Goal: Transaction & Acquisition: Purchase product/service

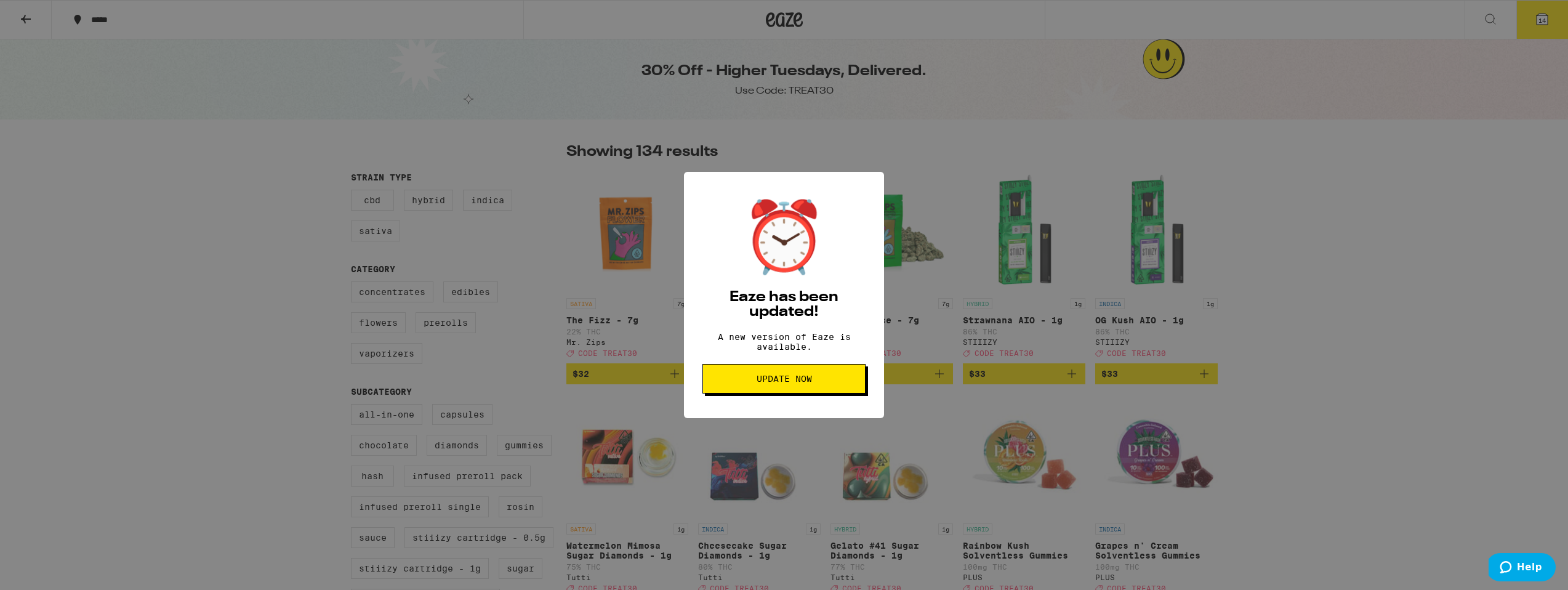
click at [752, 378] on button "Update Now" at bounding box center [784, 378] width 163 height 30
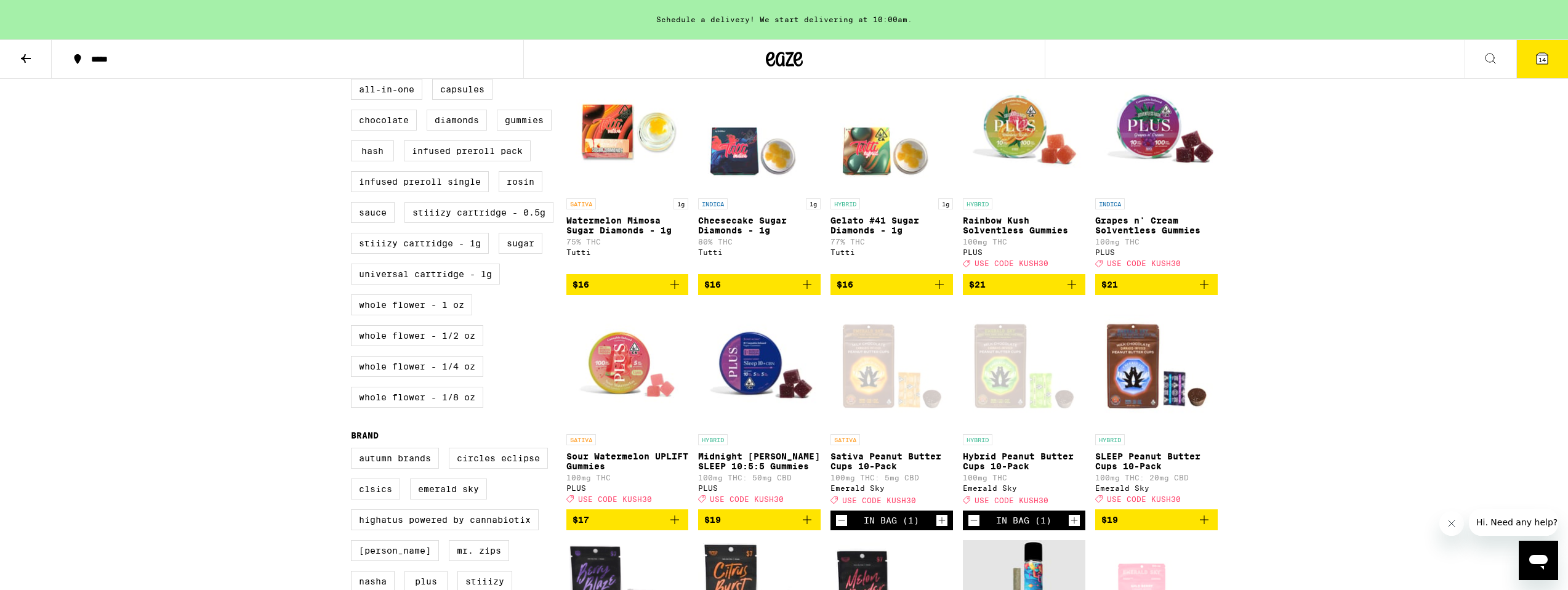
scroll to position [276, 0]
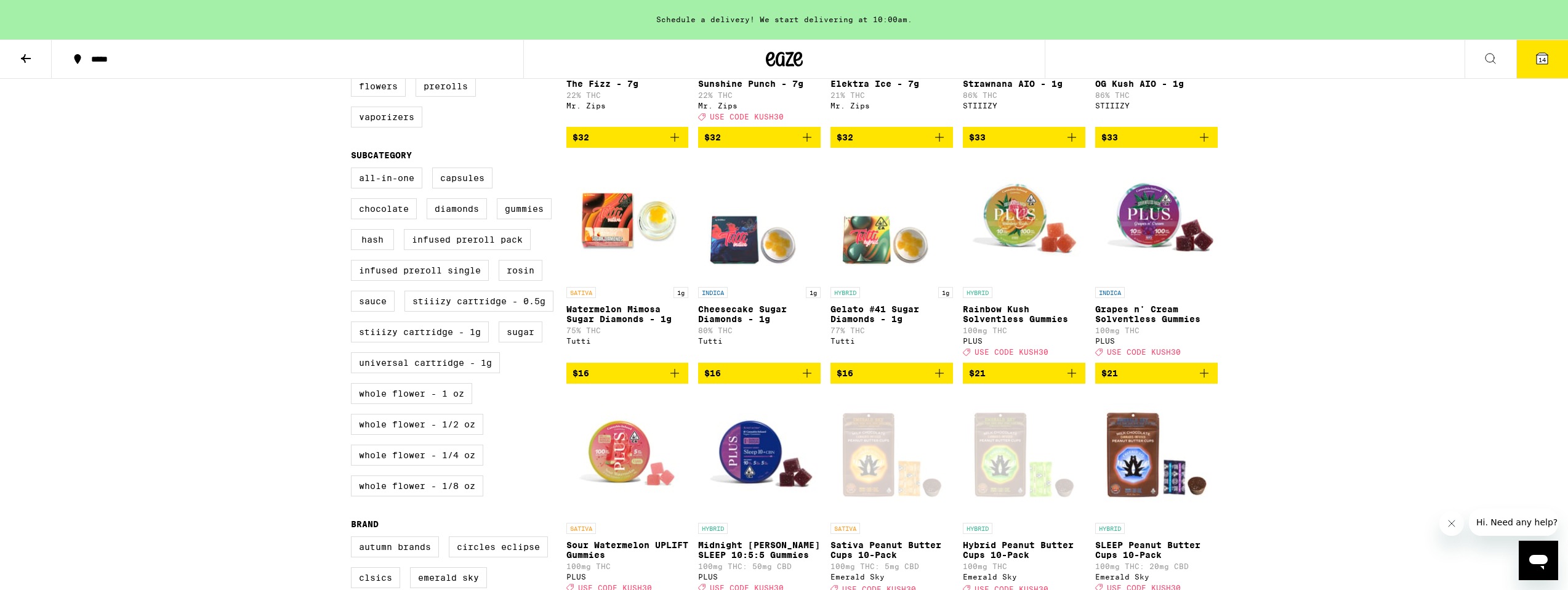
click at [23, 61] on icon at bounding box center [25, 58] width 15 height 15
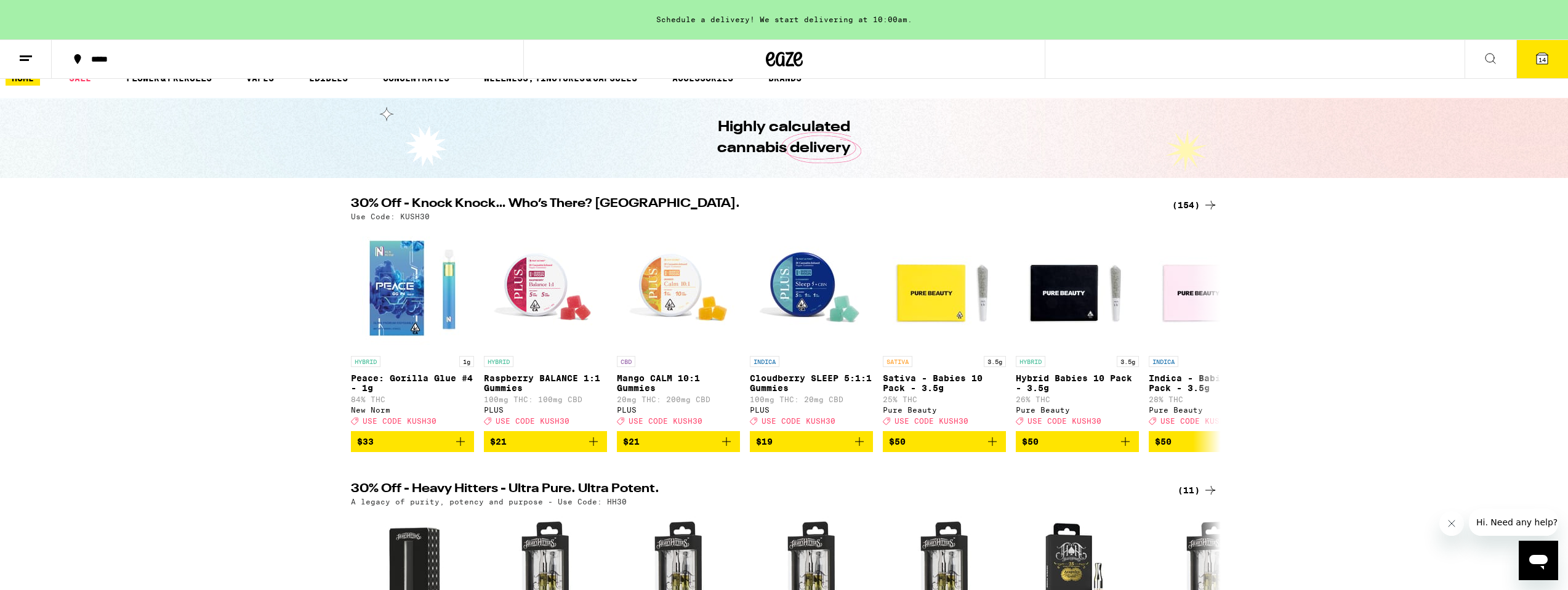
scroll to position [19, 0]
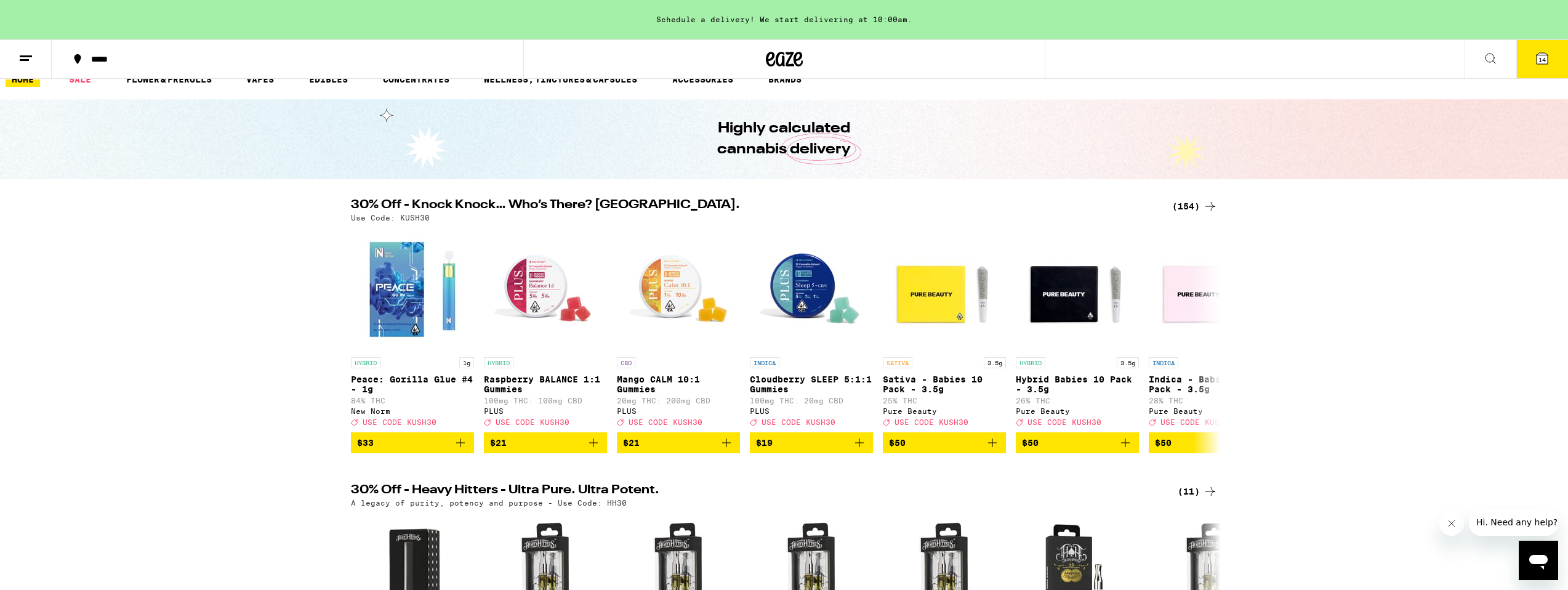
click at [1188, 207] on div "(154)" at bounding box center [1195, 206] width 45 height 15
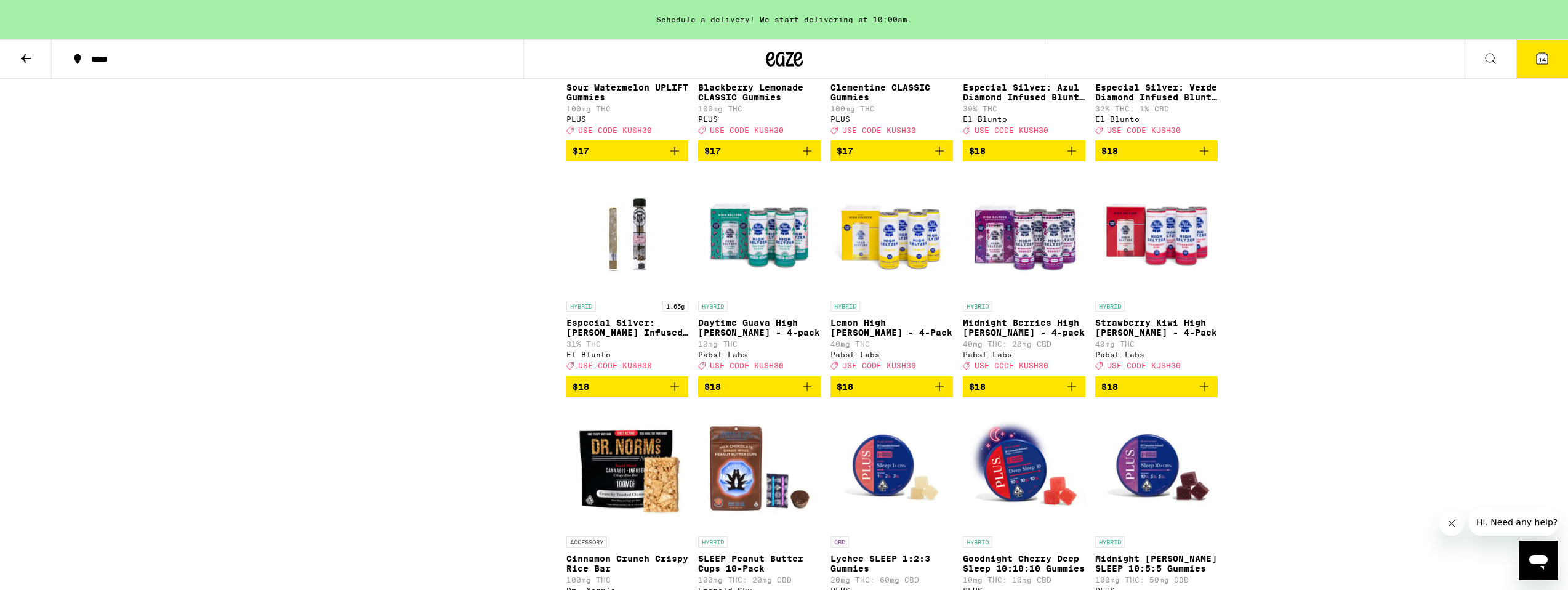
scroll to position [3086, 0]
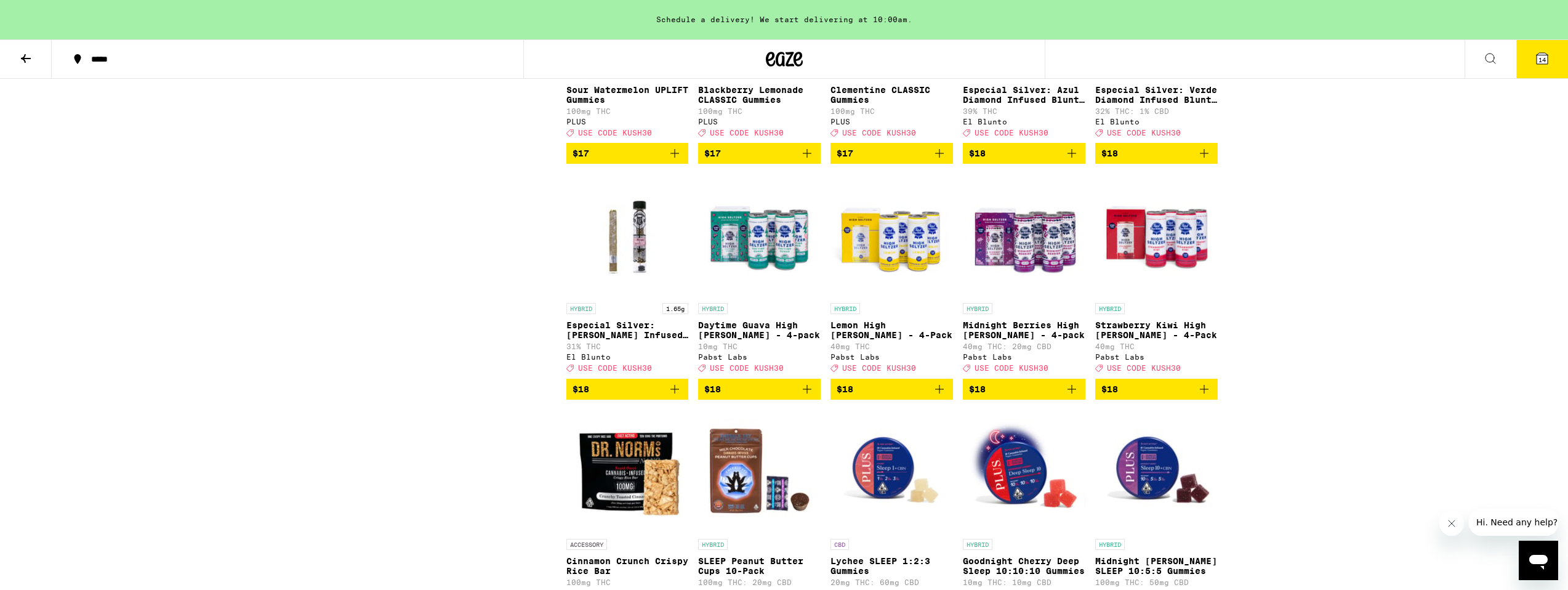
click at [810, 397] on icon "Add to bag" at bounding box center [807, 389] width 15 height 15
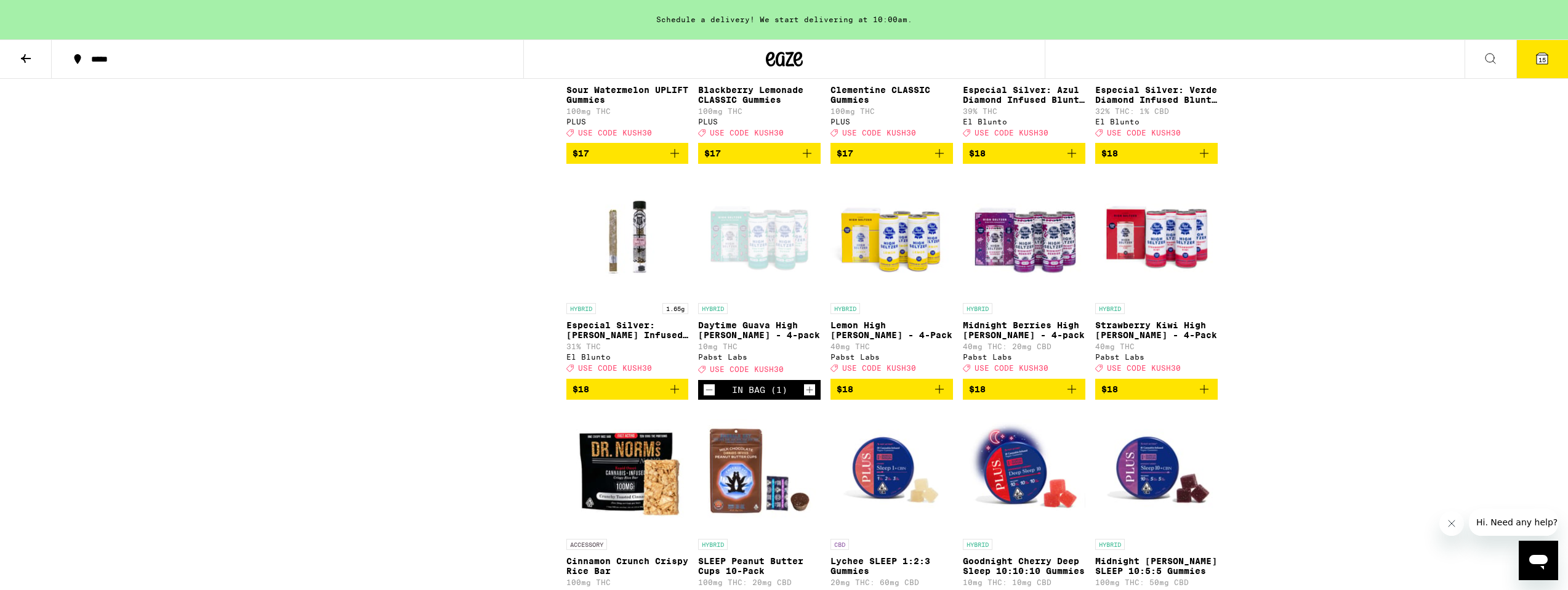
click at [1199, 397] on icon "Add to bag" at bounding box center [1204, 389] width 15 height 15
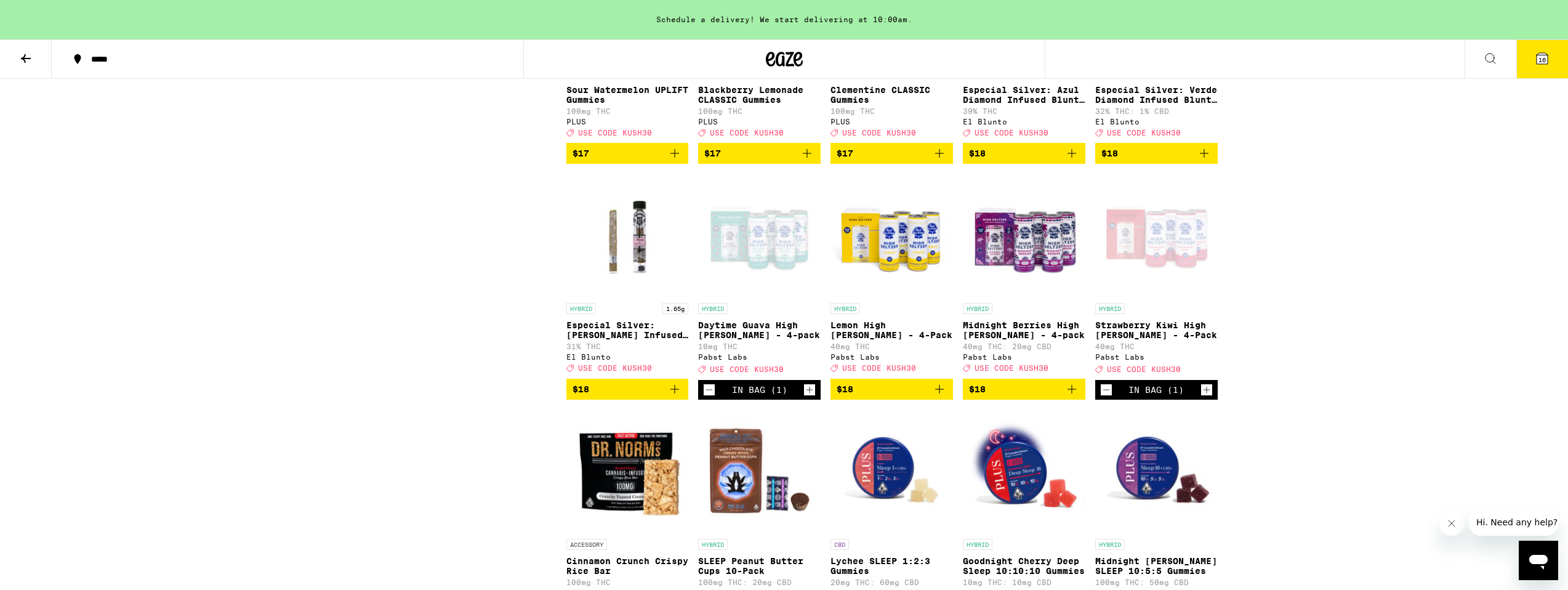
click at [942, 397] on icon "Add to bag" at bounding box center [939, 389] width 15 height 15
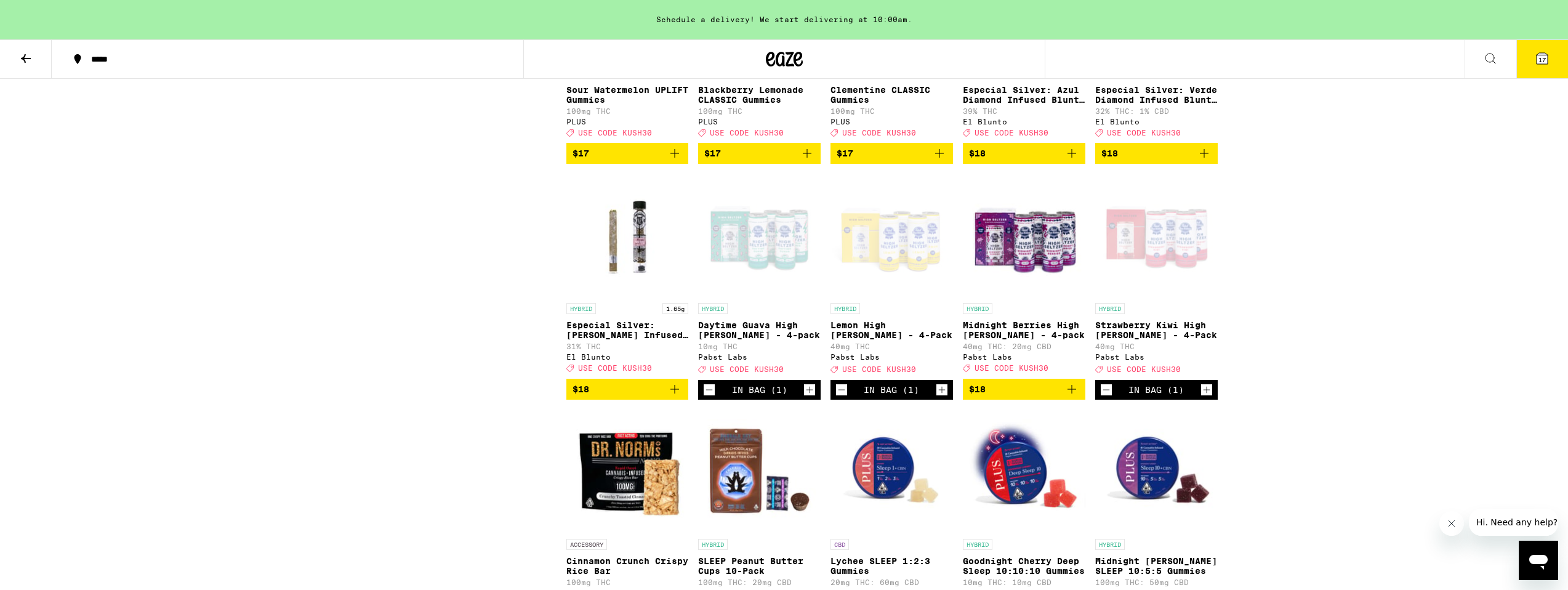
click at [815, 396] on button "Increment" at bounding box center [810, 390] width 13 height 13
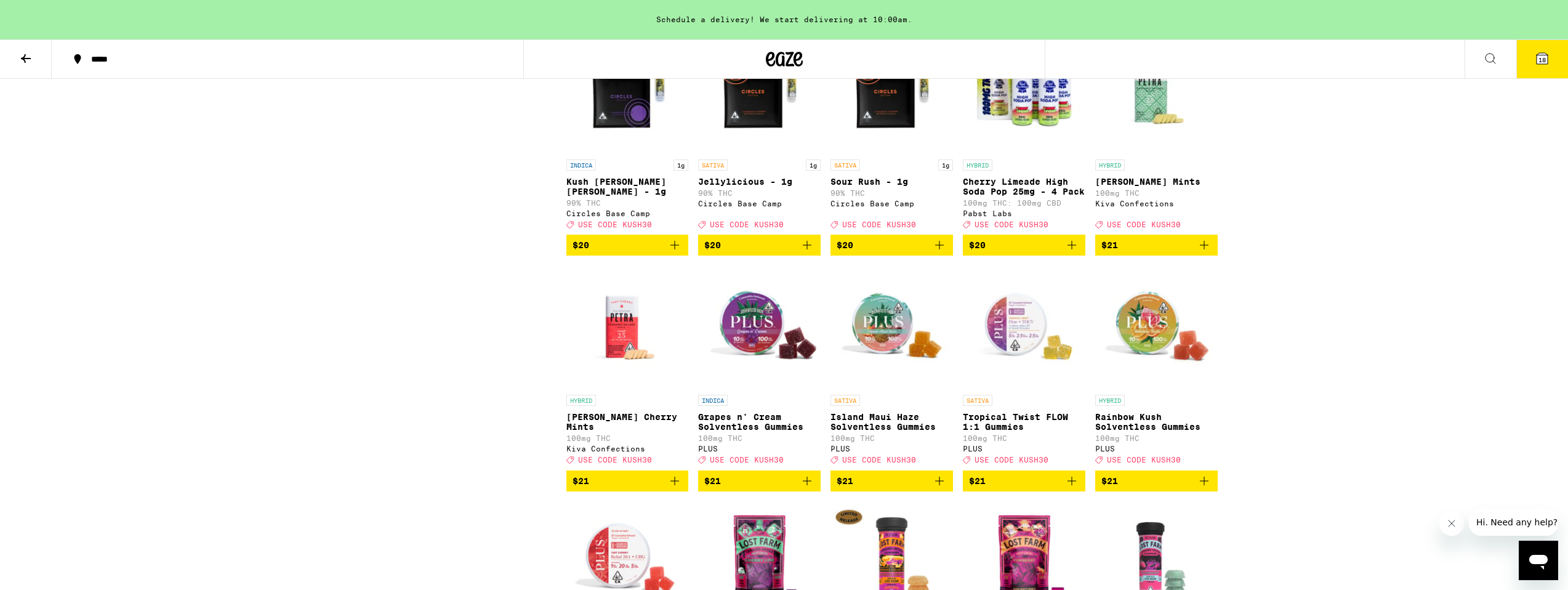
scroll to position [3702, 0]
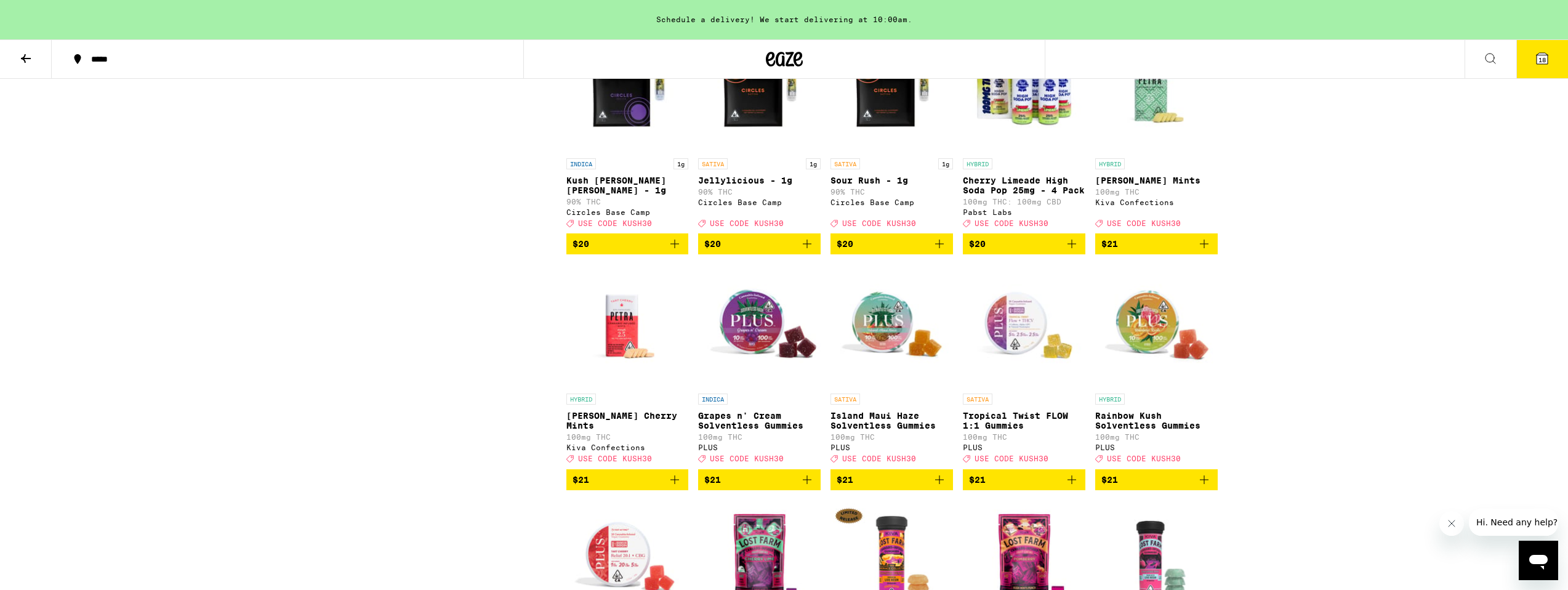
click at [1079, 255] on button "$20" at bounding box center [1024, 244] width 122 height 21
click at [1079, 252] on icon "Increment" at bounding box center [1074, 244] width 11 height 15
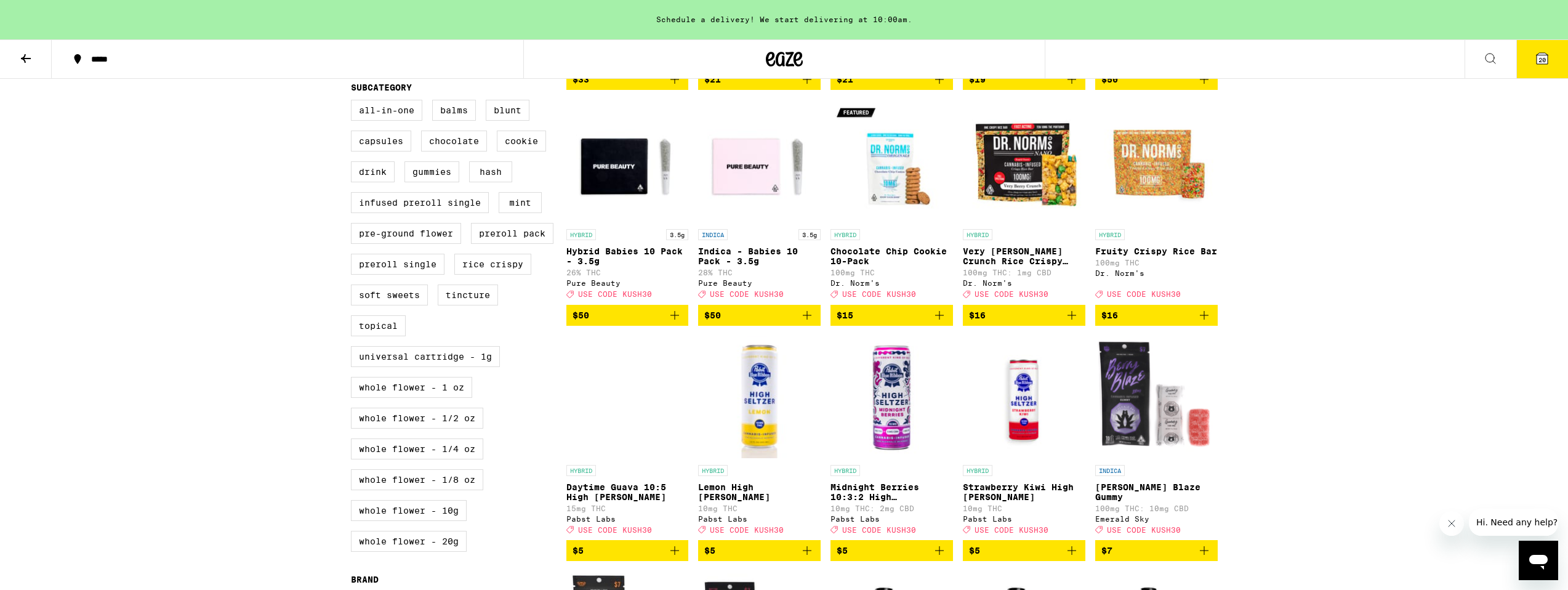
scroll to position [349, 0]
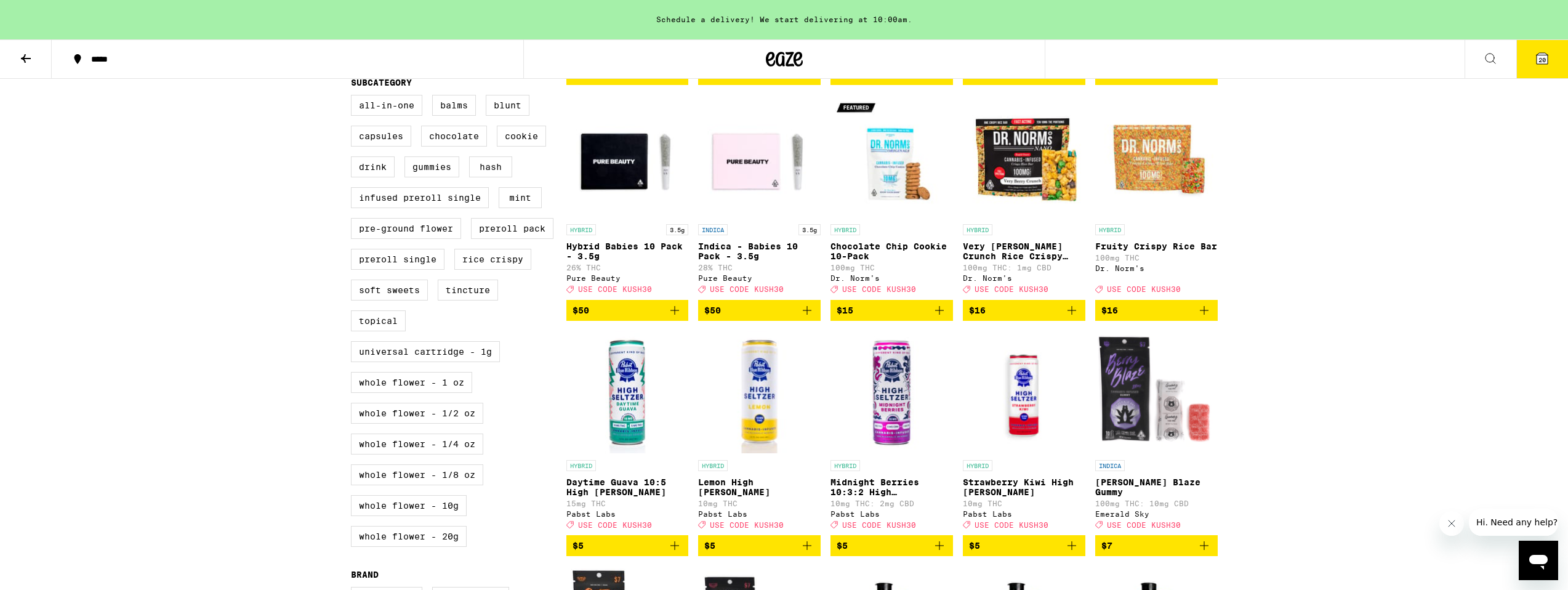
click at [1543, 56] on span "20" at bounding box center [1542, 60] width 8 height 8
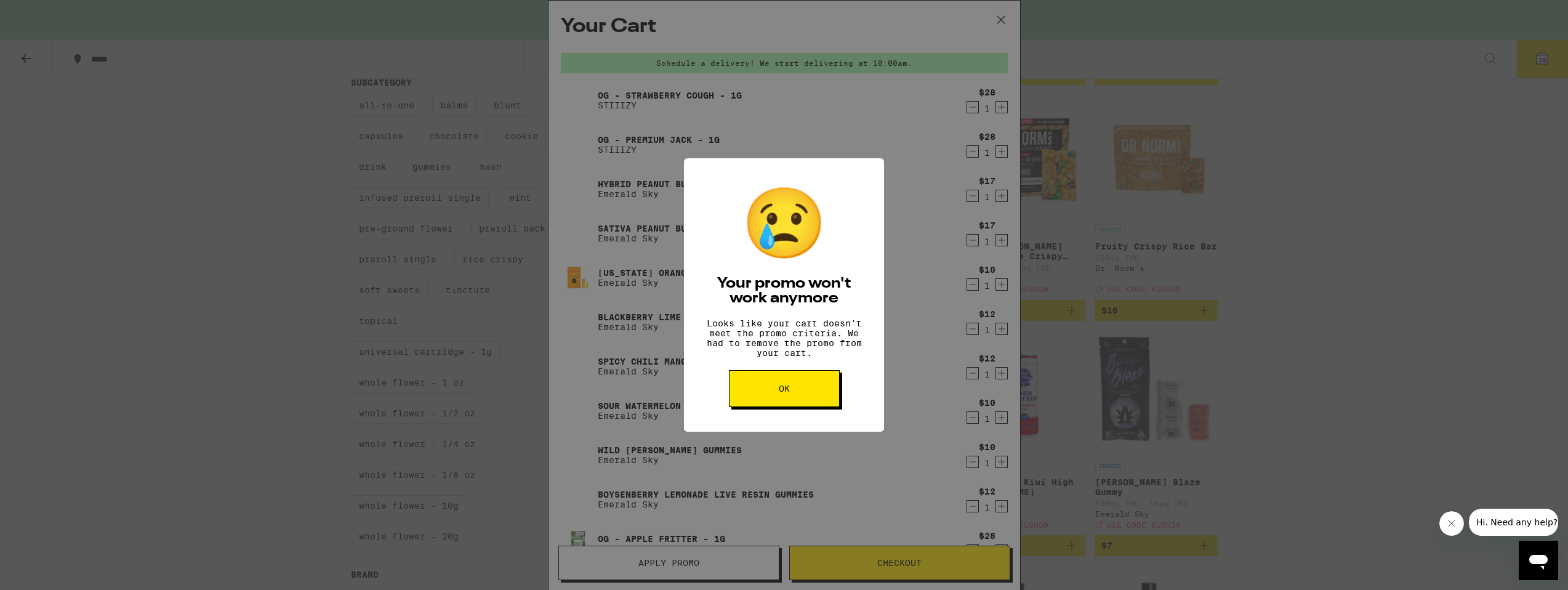
click at [789, 393] on span "OK" at bounding box center [785, 389] width 11 height 9
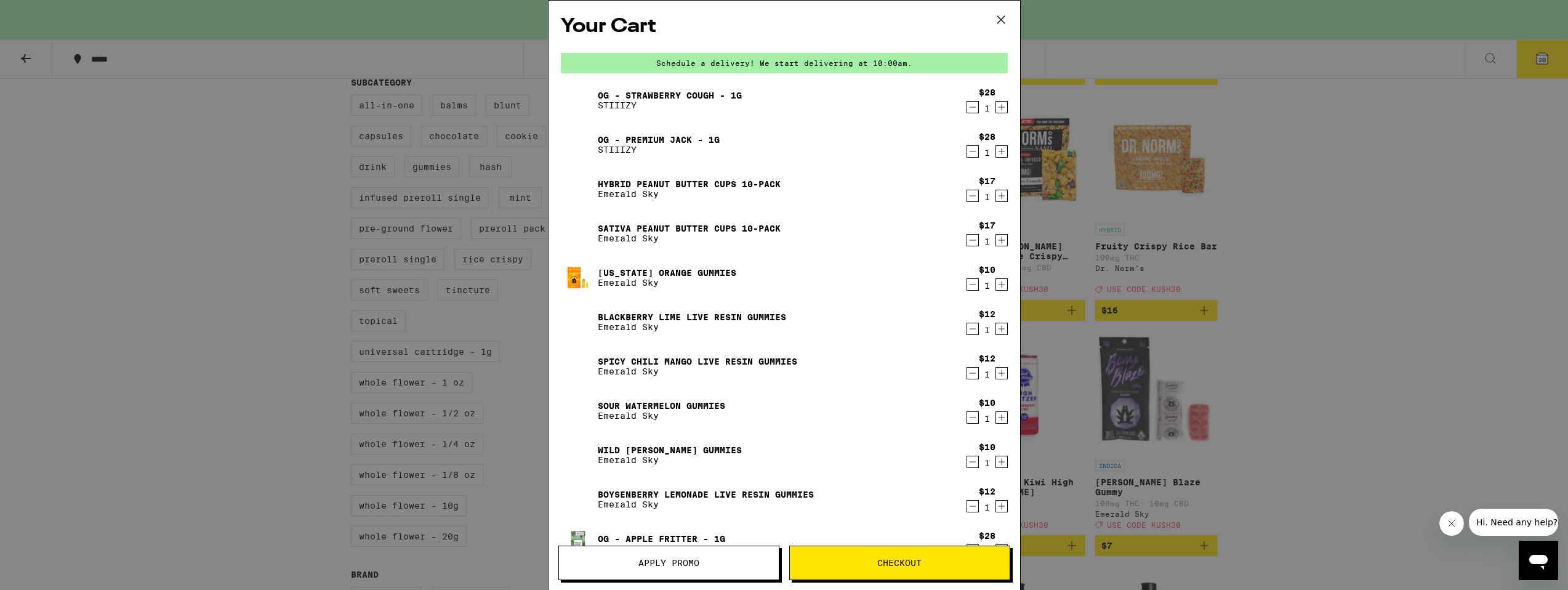
click at [668, 570] on button "Apply Promo" at bounding box center [669, 563] width 221 height 35
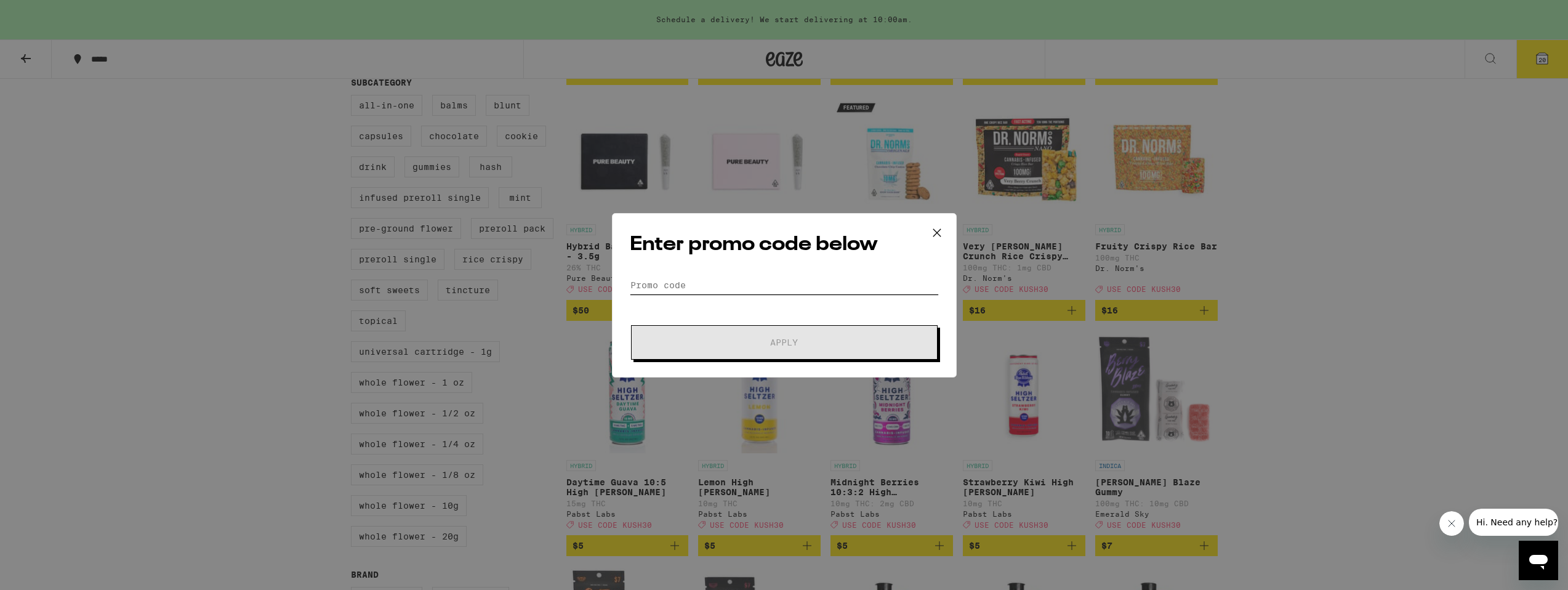
click at [643, 287] on input "Promo Code" at bounding box center [785, 285] width 309 height 18
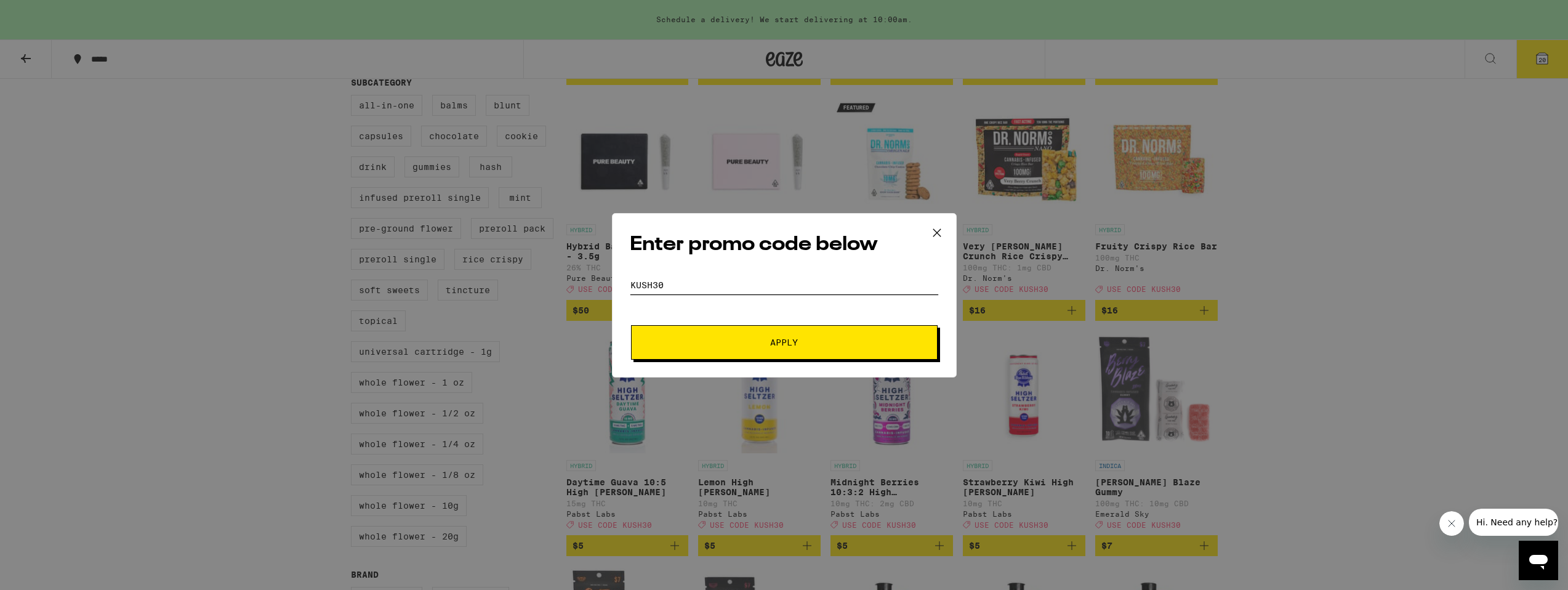
type input "kush30"
click at [631, 325] on button "Apply" at bounding box center [785, 342] width 307 height 35
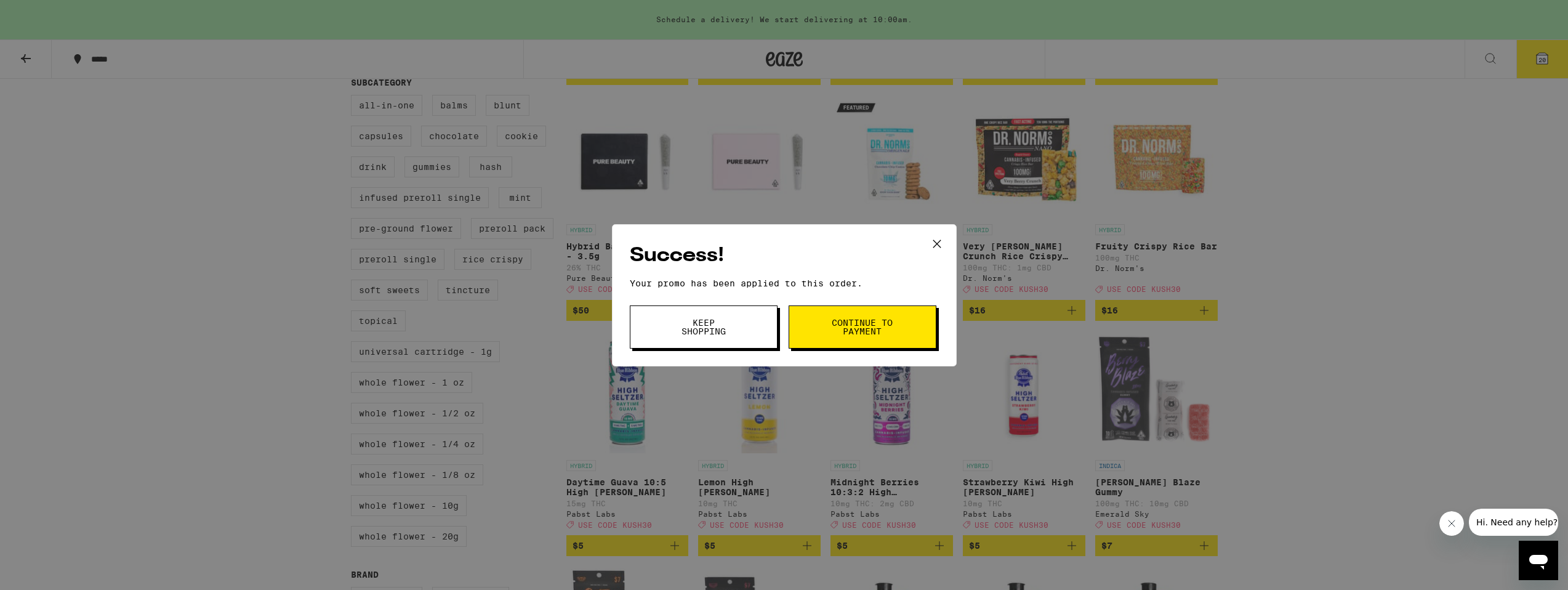
click at [708, 322] on span "Keep Shopping" at bounding box center [703, 327] width 62 height 17
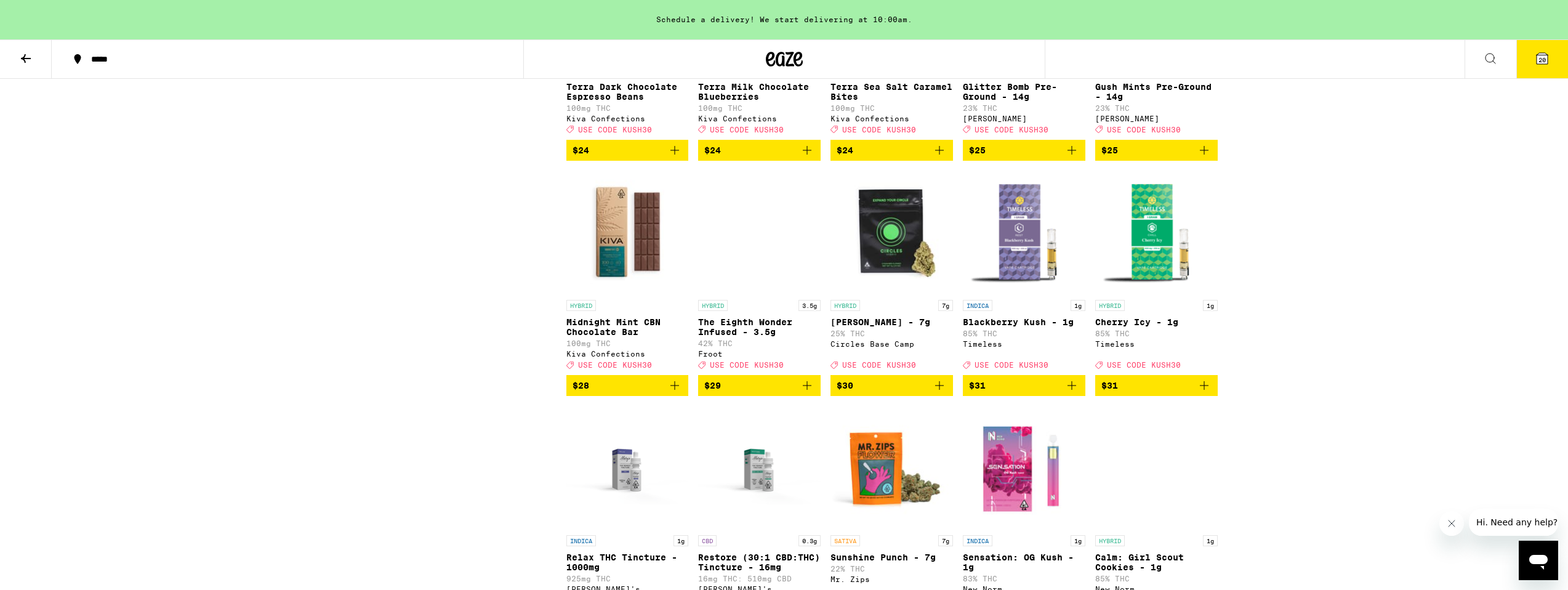
scroll to position [5208, 0]
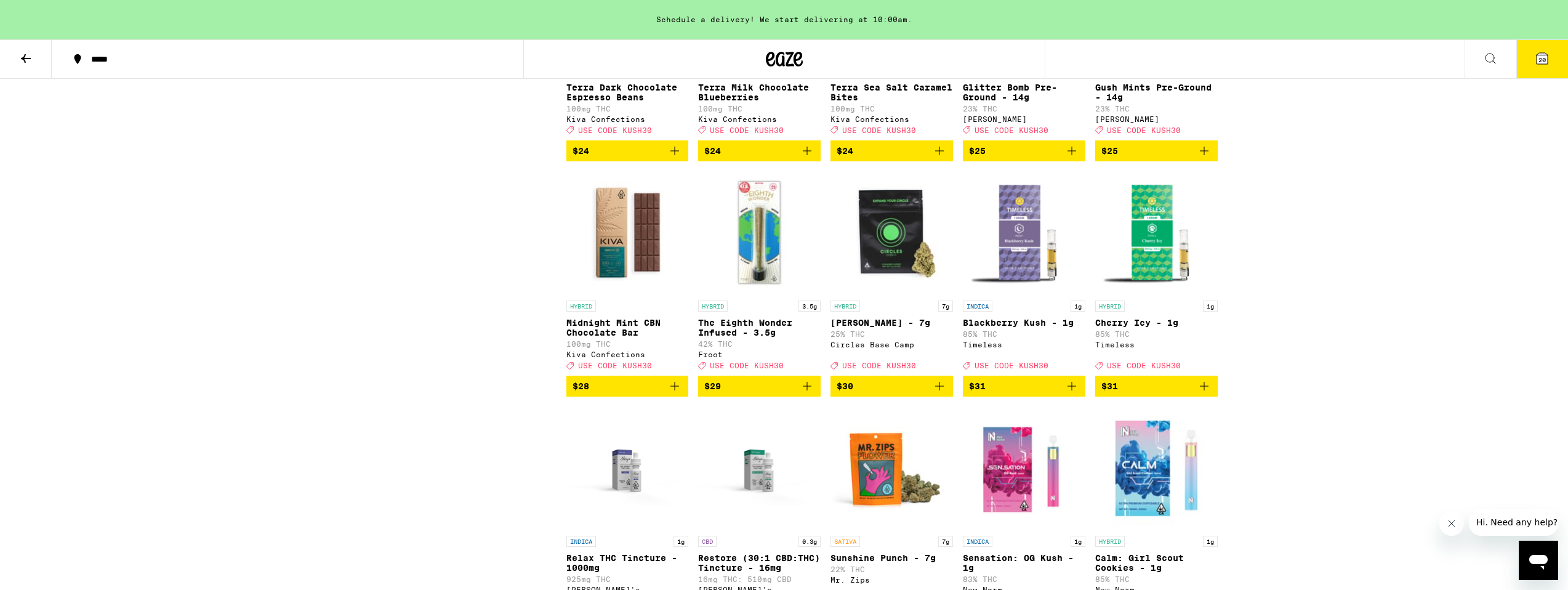
click at [1538, 49] on button "20" at bounding box center [1542, 59] width 52 height 38
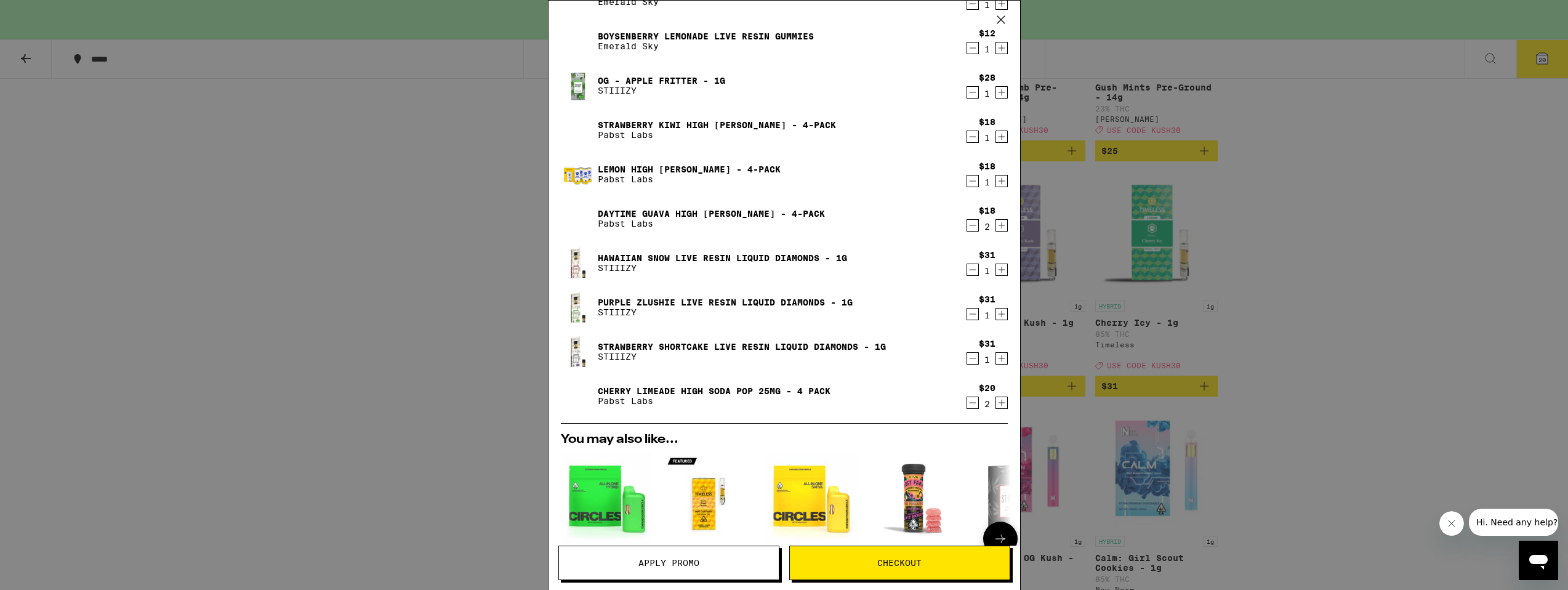
scroll to position [441, 0]
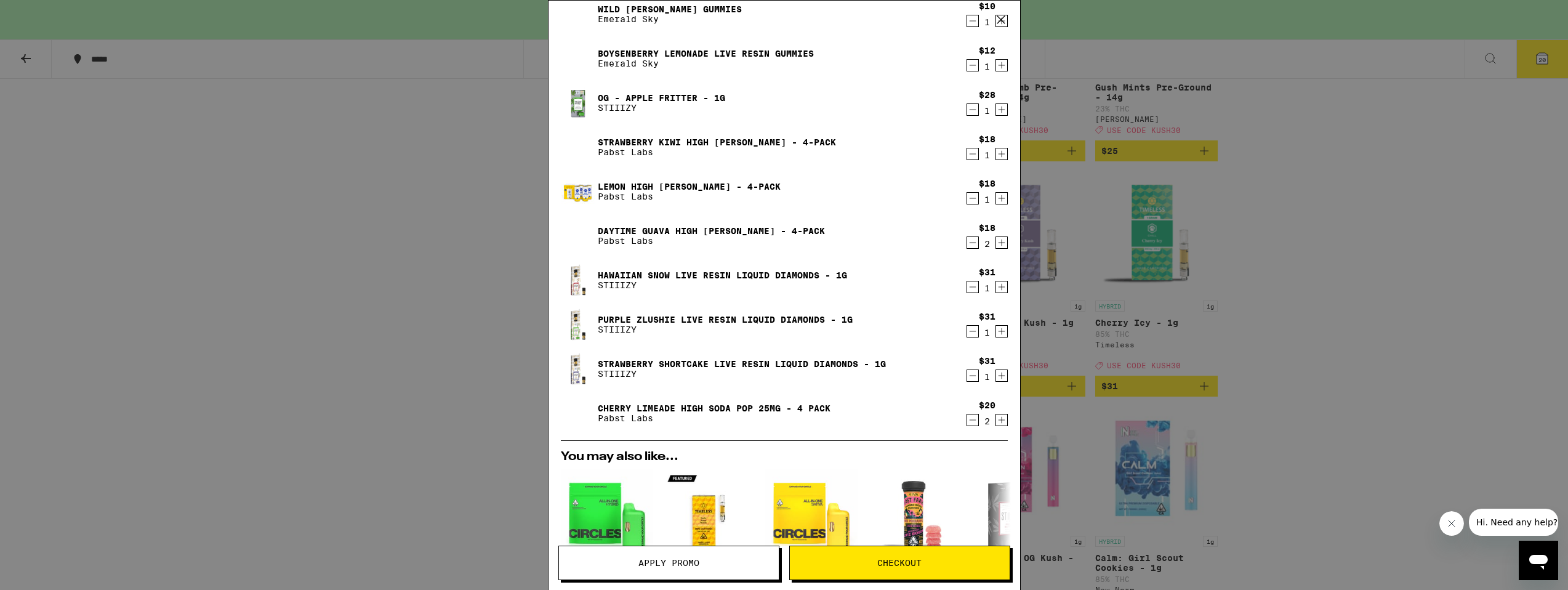
click at [978, 382] on icon "Decrement" at bounding box center [973, 375] width 11 height 15
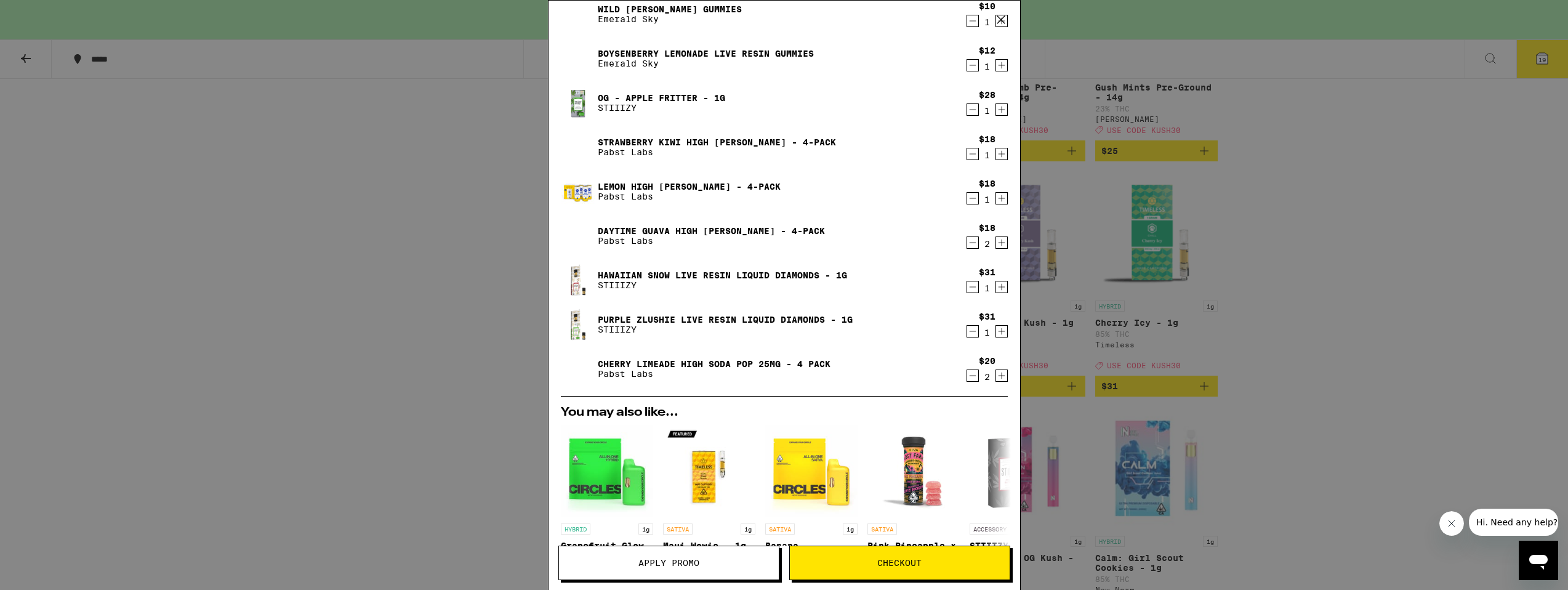
click at [977, 332] on icon "Decrement" at bounding box center [973, 331] width 11 height 15
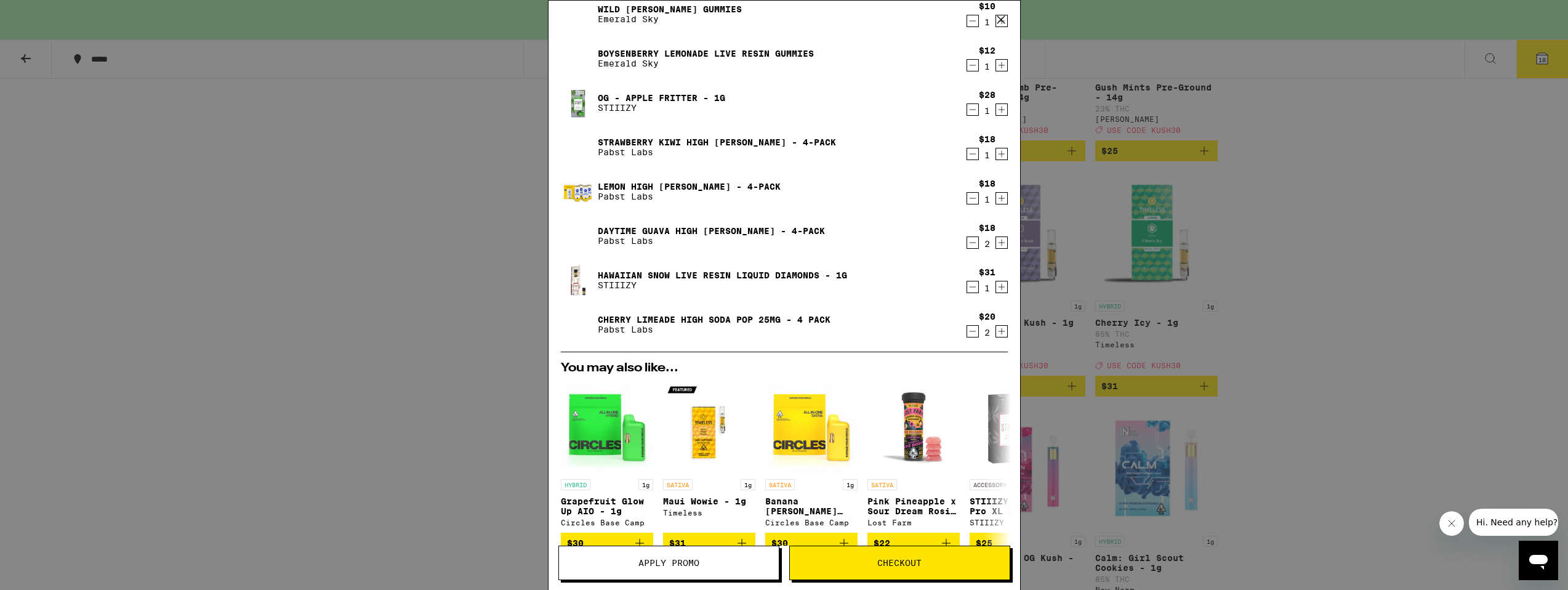
click at [974, 287] on icon "Decrement" at bounding box center [972, 287] width 7 height 0
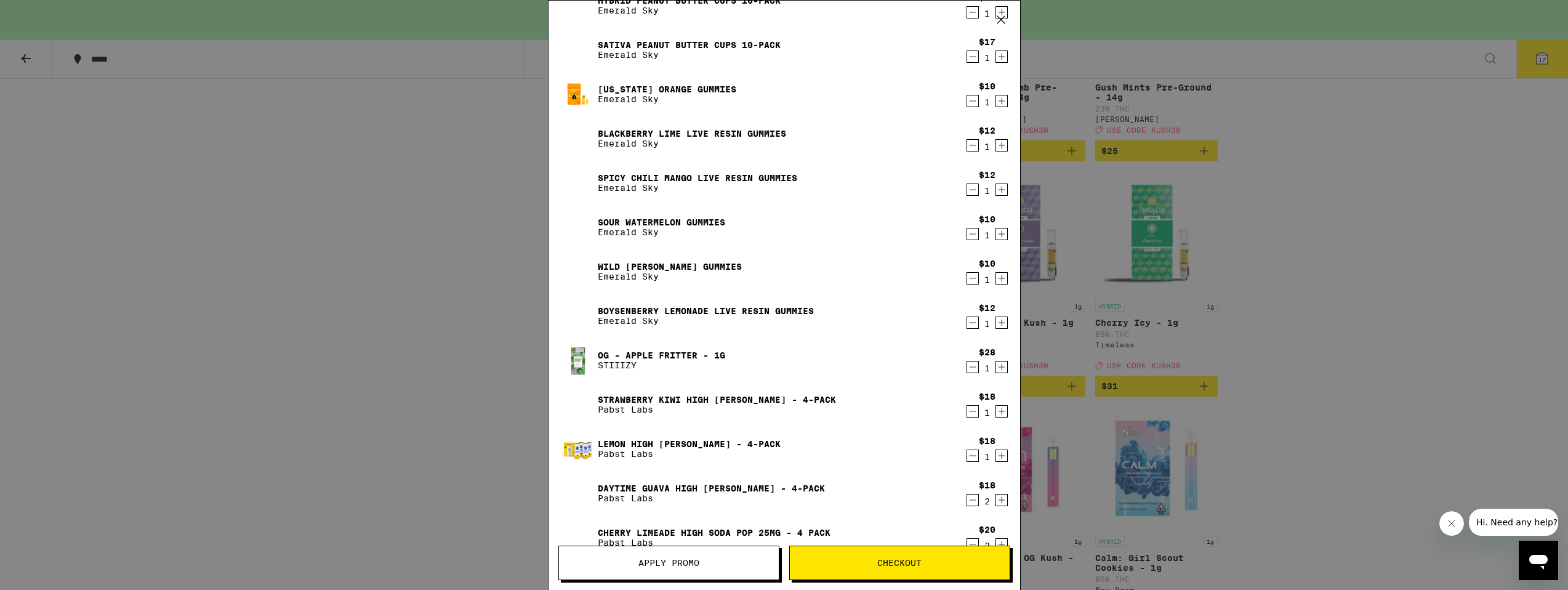
scroll to position [183, 0]
click at [973, 366] on icon "Decrement" at bounding box center [973, 368] width 11 height 15
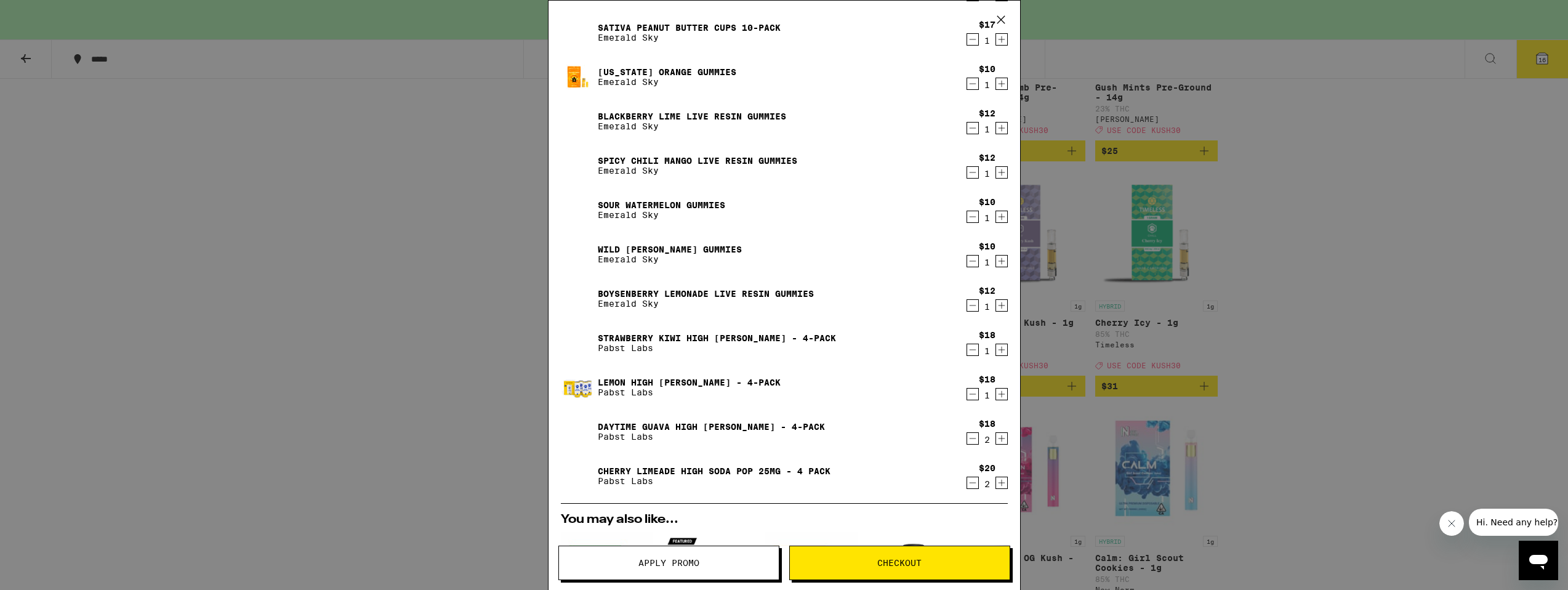
scroll to position [0, 0]
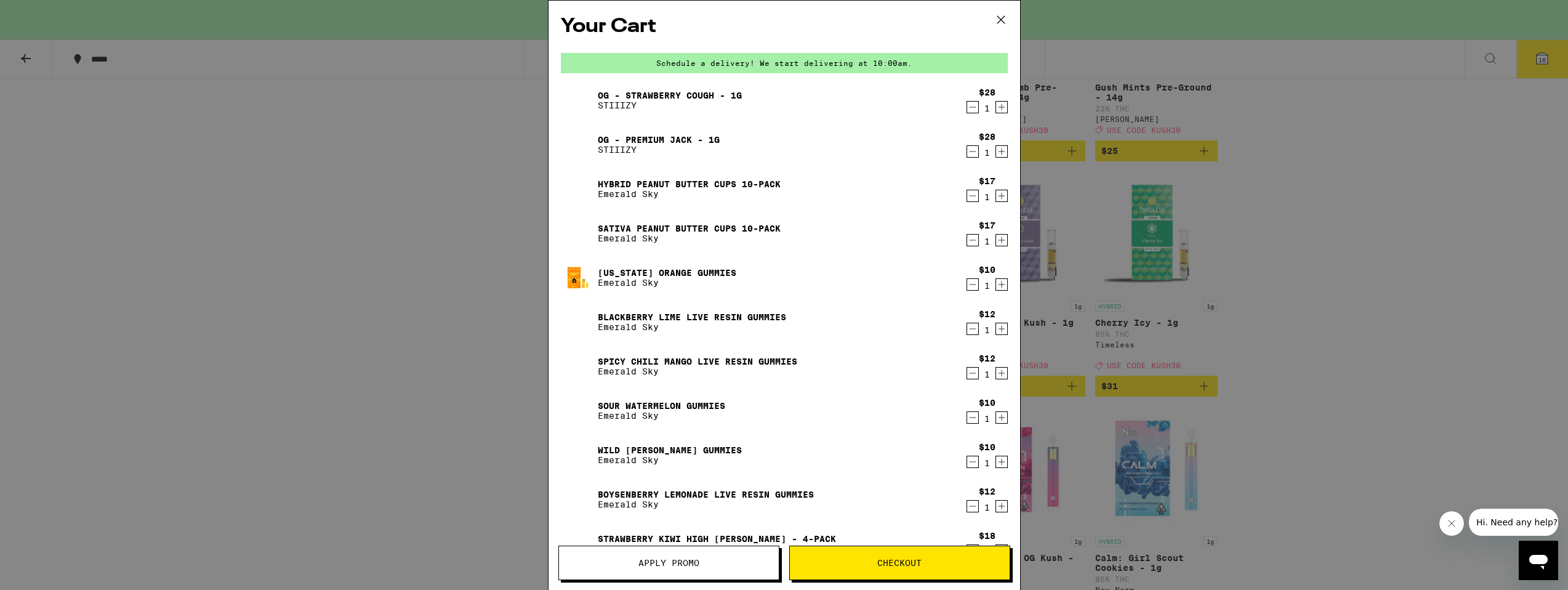
click at [974, 151] on icon "Decrement" at bounding box center [973, 151] width 11 height 15
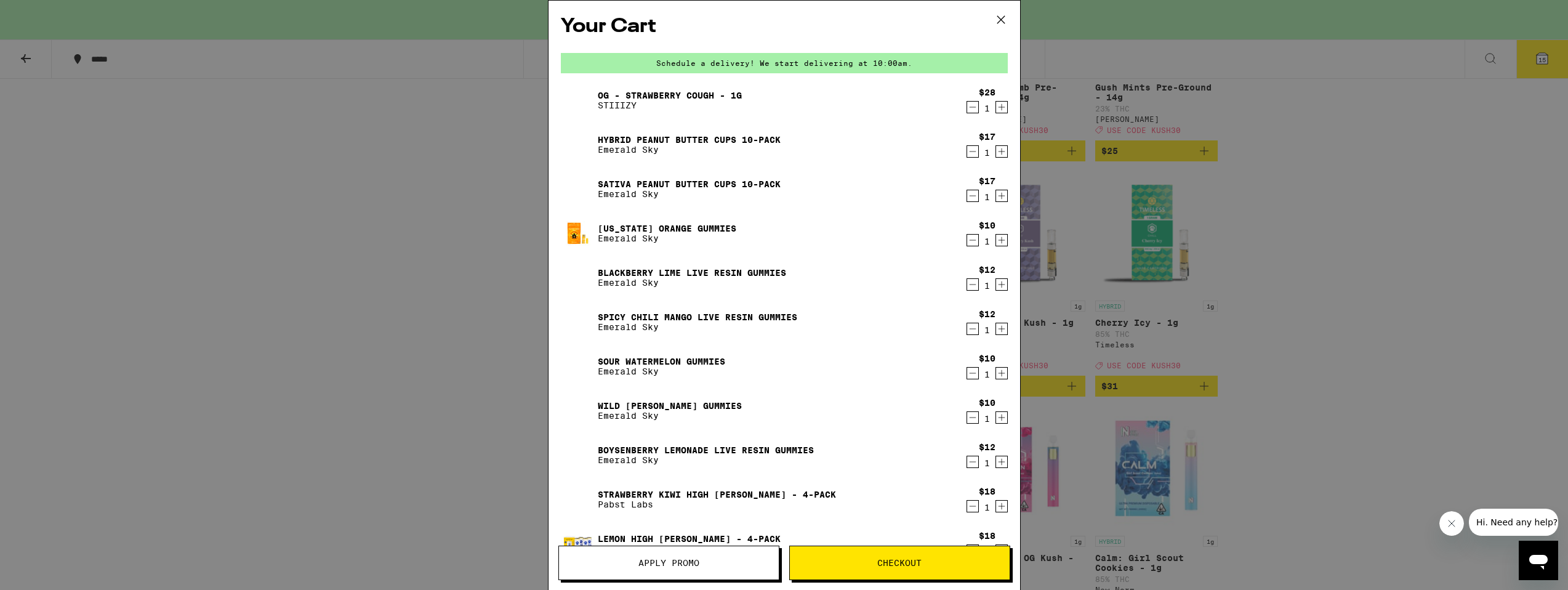
click at [973, 107] on icon "Decrement" at bounding box center [973, 107] width 11 height 15
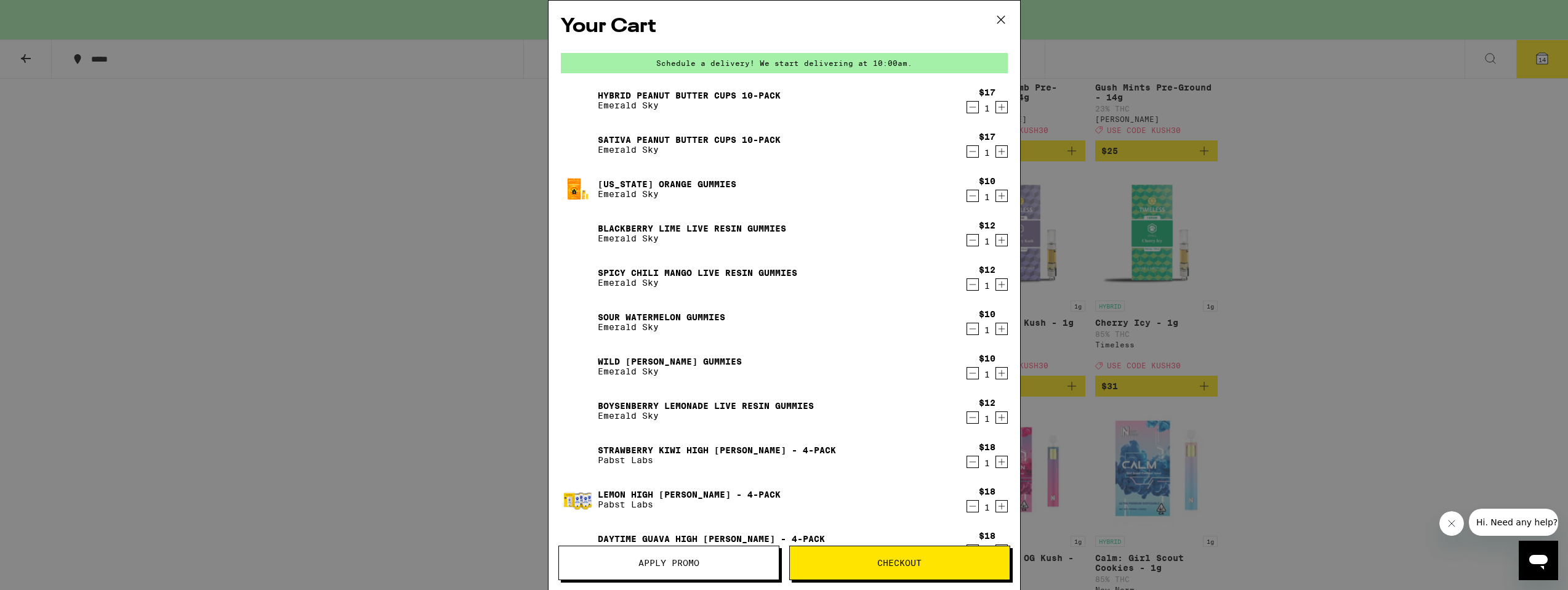
click at [1342, 318] on div "Your Cart Schedule a delivery! We start delivering at 10:00am. Hybrid Peanut Bu…" at bounding box center [784, 295] width 1568 height 590
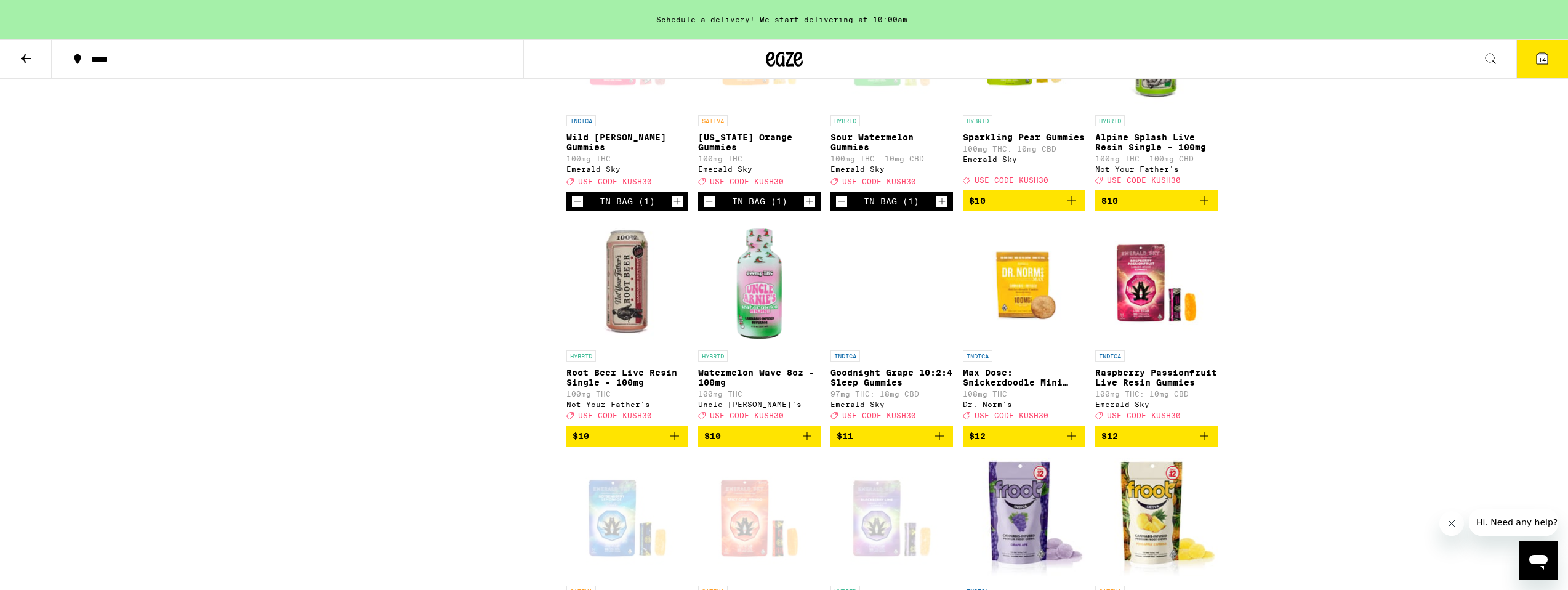
scroll to position [1860, 0]
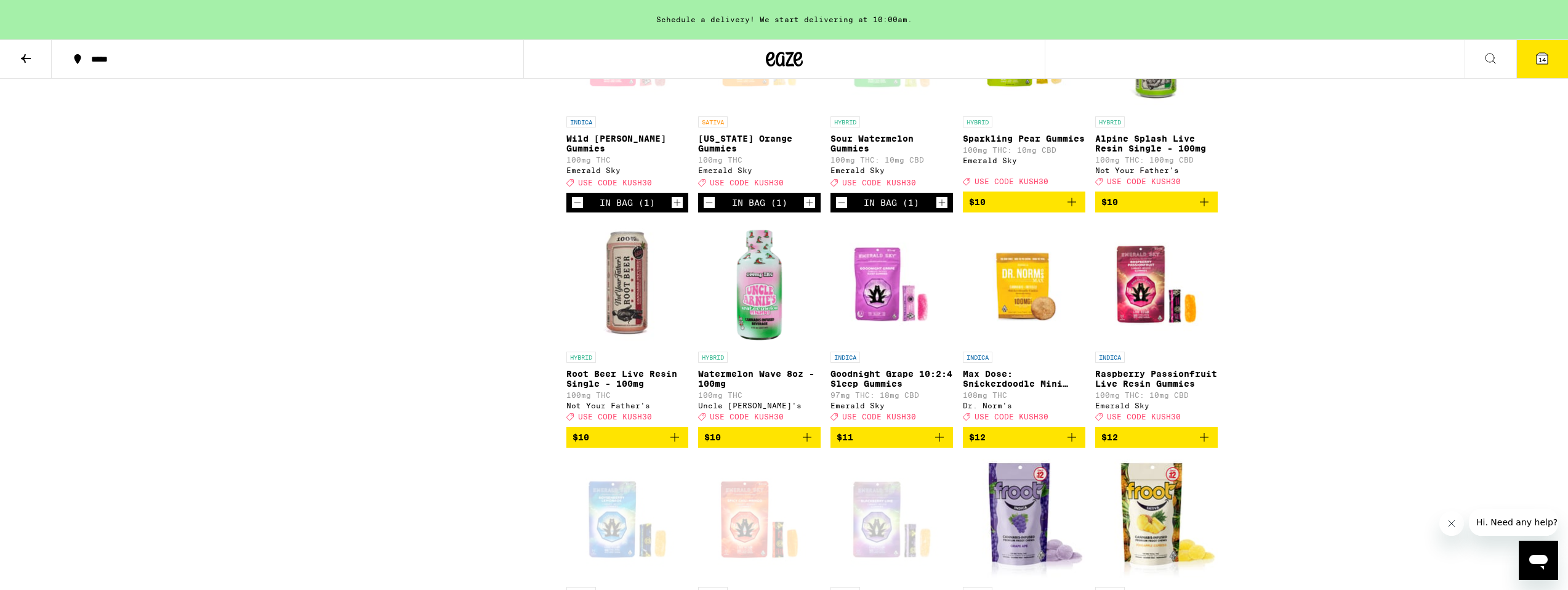
click at [675, 445] on icon "Add to bag" at bounding box center [674, 437] width 15 height 15
click at [1203, 210] on icon "Add to bag" at bounding box center [1204, 202] width 15 height 15
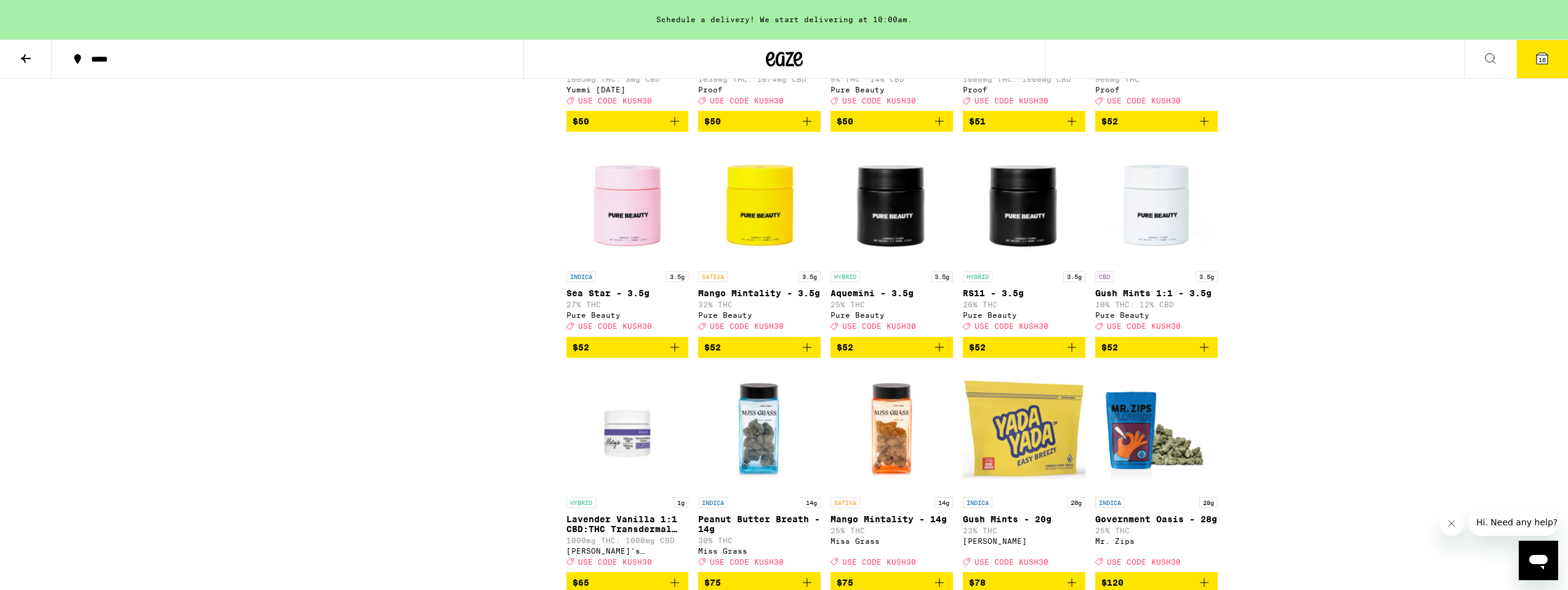
scroll to position [6700, 0]
